Goal: Task Accomplishment & Management: Complete application form

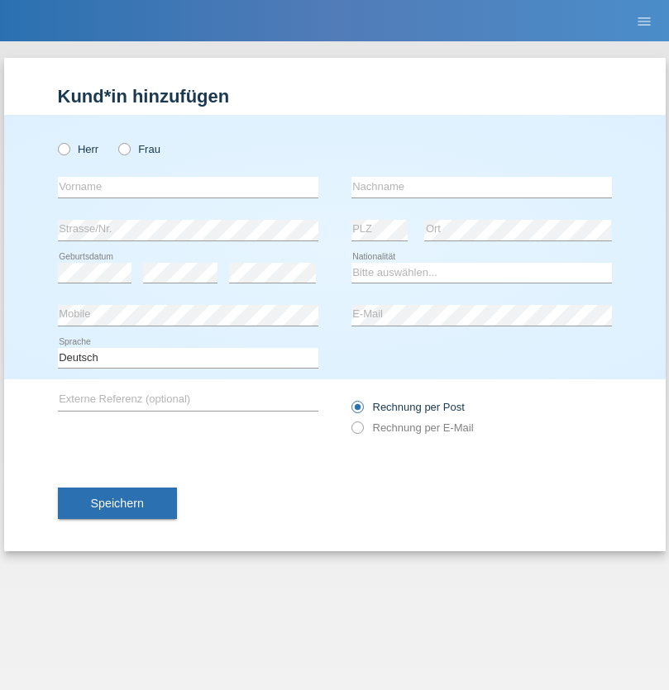
radio input "true"
click at [188, 187] on input "text" at bounding box center [188, 187] width 260 height 21
type input "rochana"
click at [481, 187] on input "text" at bounding box center [481, 187] width 260 height 21
type input "momen"
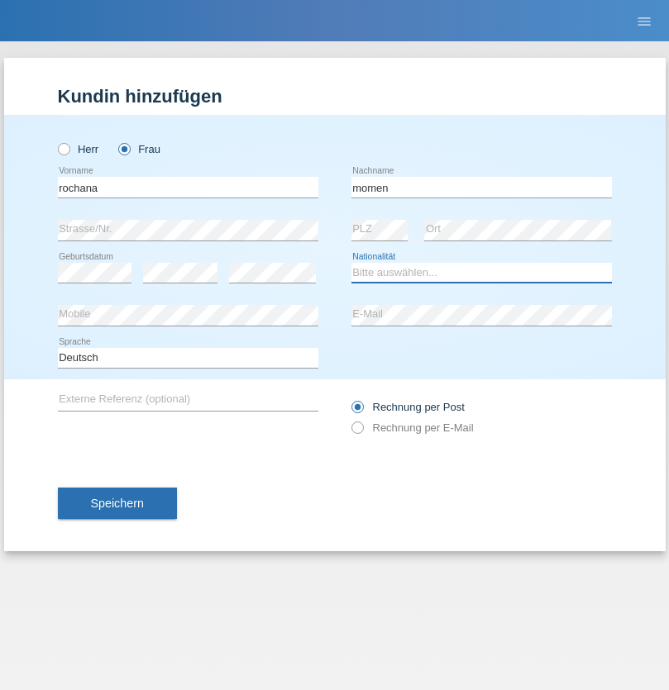
select select "CH"
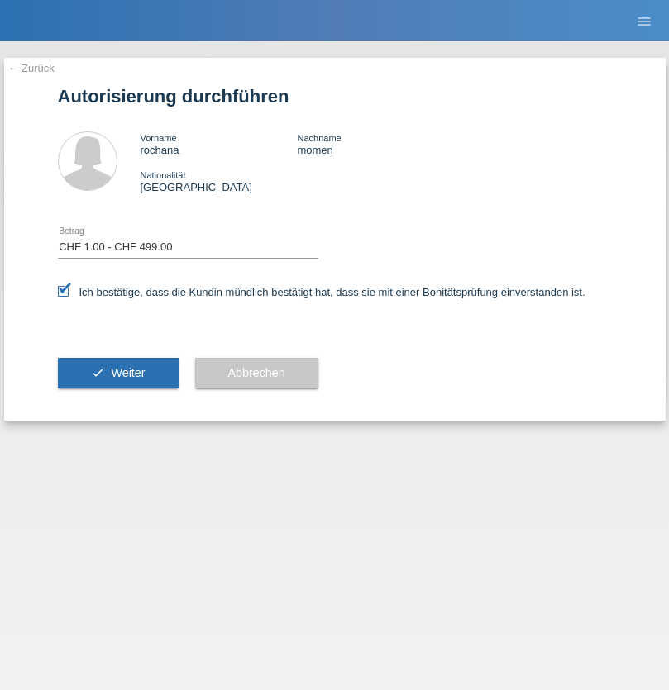
select select "1"
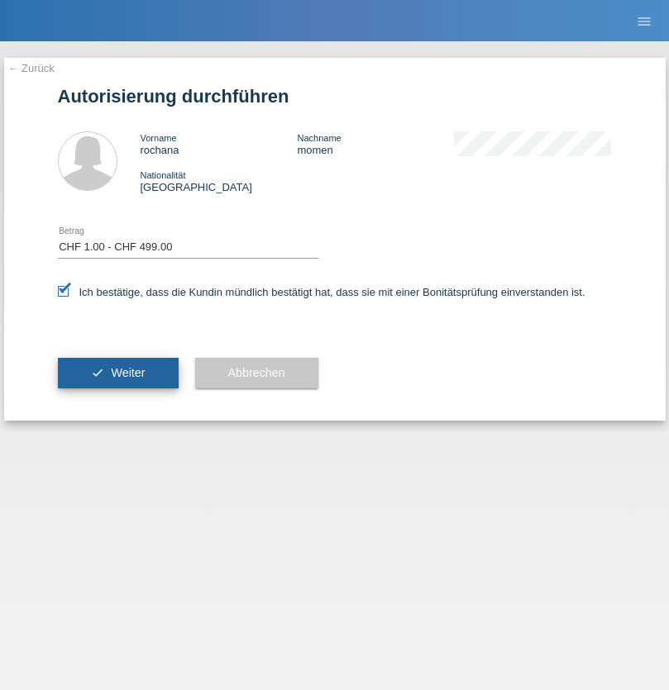
click at [117, 373] on span "Weiter" at bounding box center [128, 372] width 34 height 13
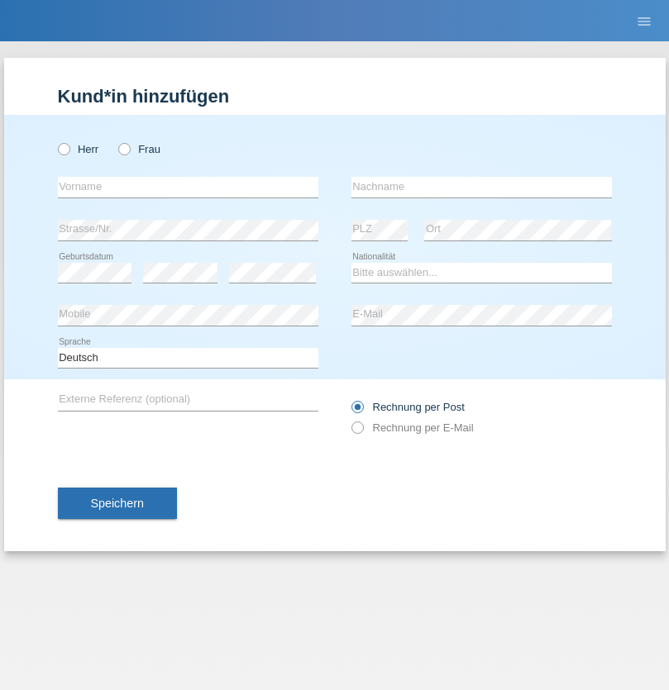
radio input "true"
click at [188, 187] on input "text" at bounding box center [188, 187] width 260 height 21
type input "najibulla"
click at [481, 187] on input "text" at bounding box center [481, 187] width 260 height 21
type input "momen"
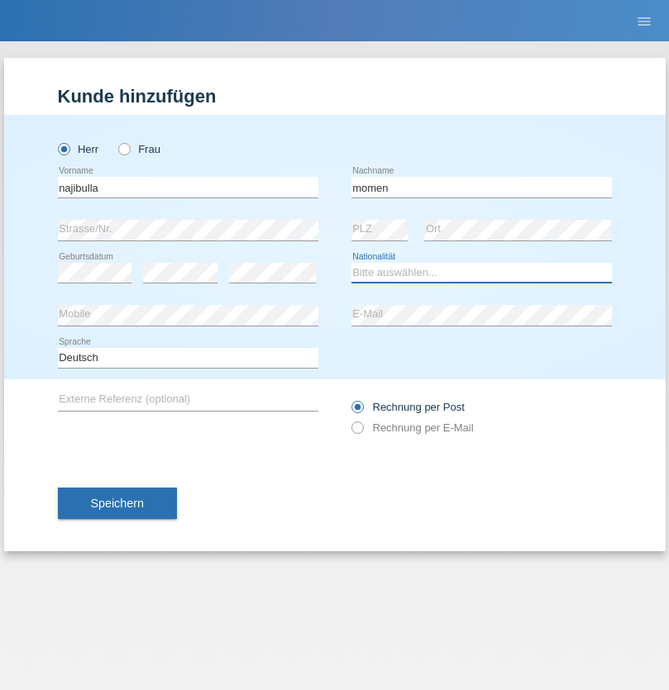
select select "AF"
select select "C"
select select "10"
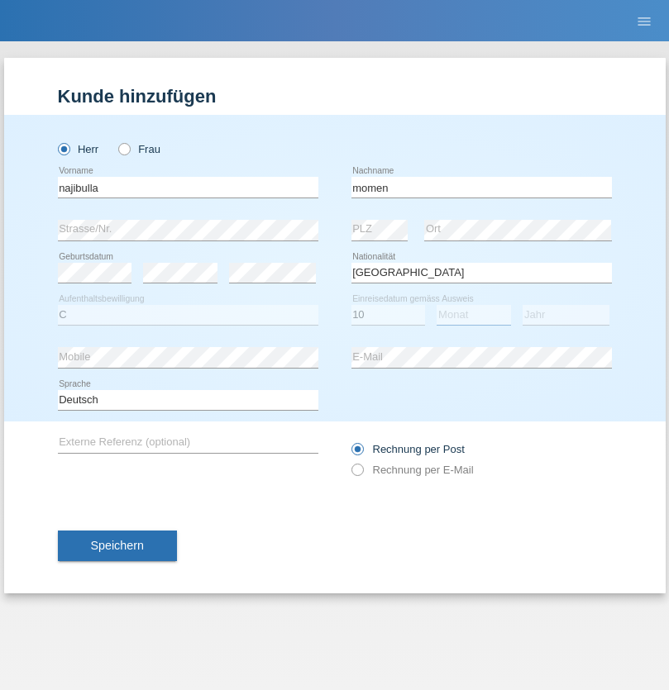
select select "10"
select select "1999"
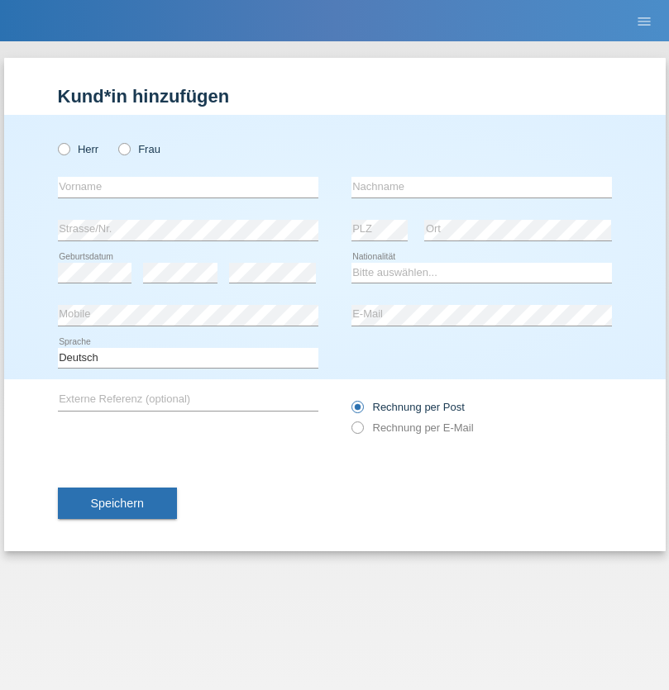
radio input "true"
click at [188, 187] on input "text" at bounding box center [188, 187] width 260 height 21
type input "najibullah"
click at [481, 187] on input "text" at bounding box center [481, 187] width 260 height 21
type input "momen"
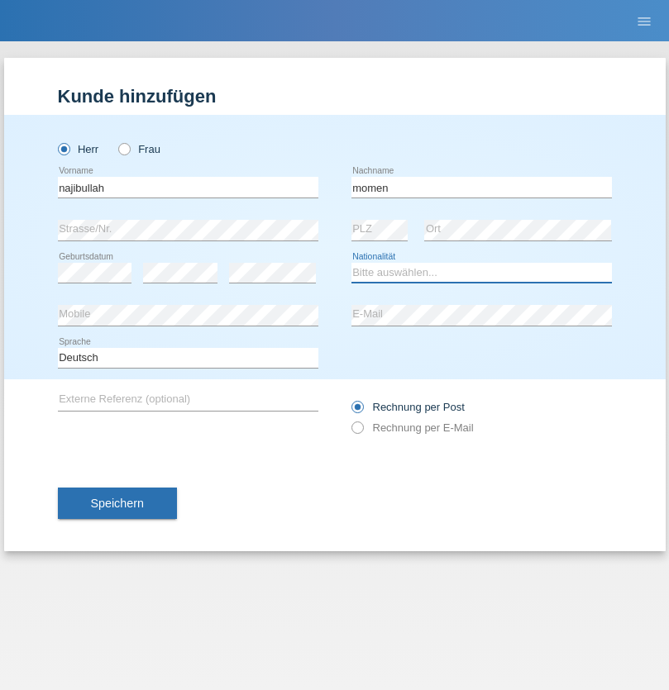
select select "AF"
select select "C"
select select "10"
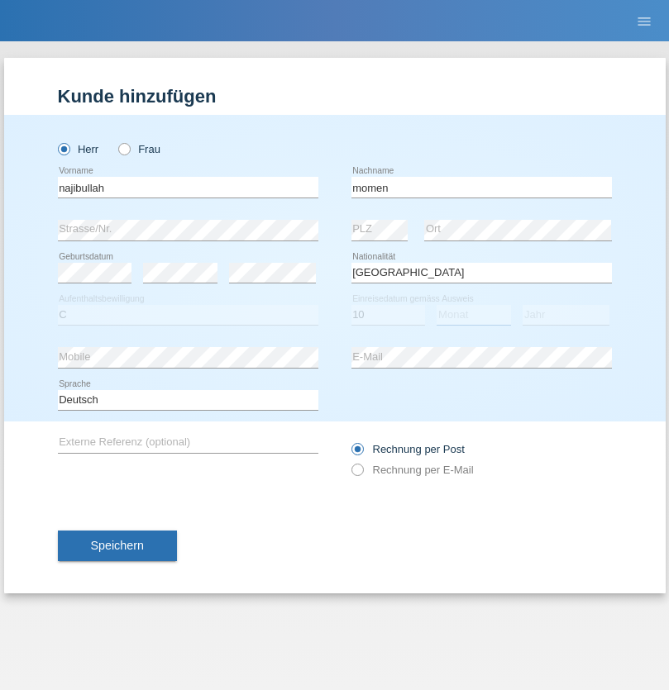
select select "10"
select select "1999"
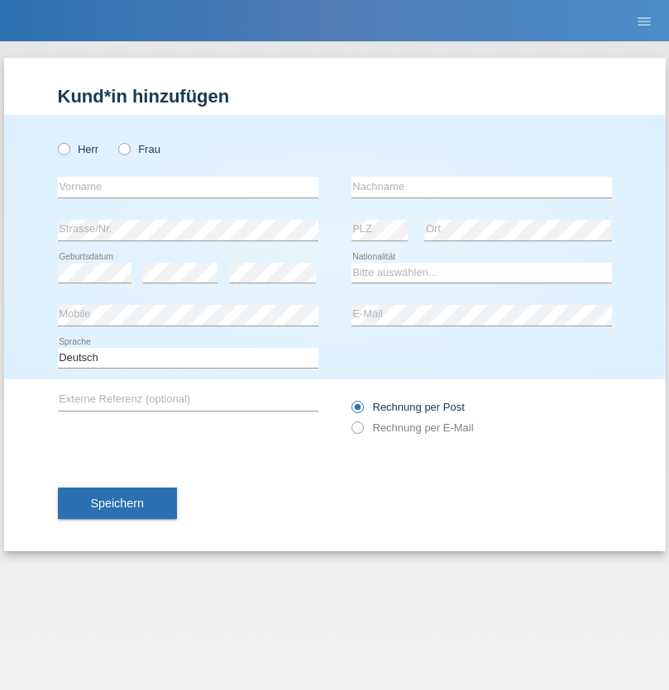
radio input "true"
click at [188, 187] on input "text" at bounding box center [188, 187] width 260 height 21
type input "milad"
click at [481, 187] on input "text" at bounding box center [481, 187] width 260 height 21
type input "momen"
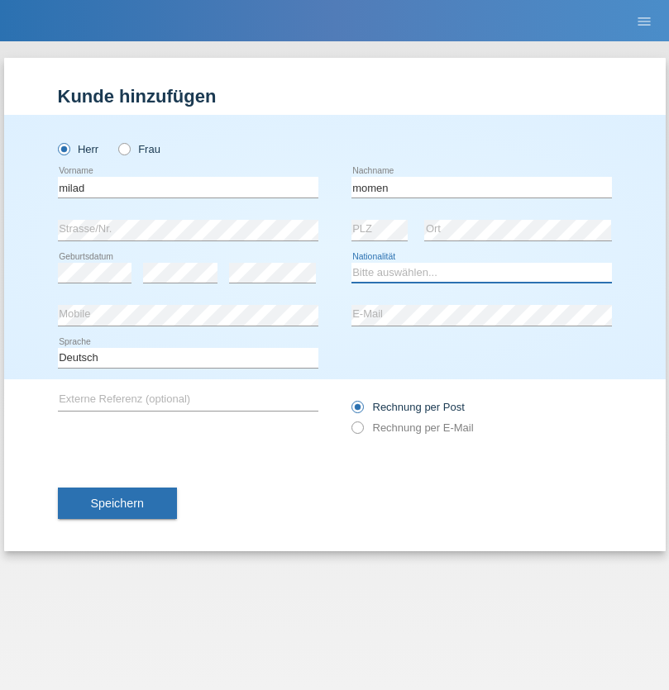
select select "CH"
